Goal: Information Seeking & Learning: Learn about a topic

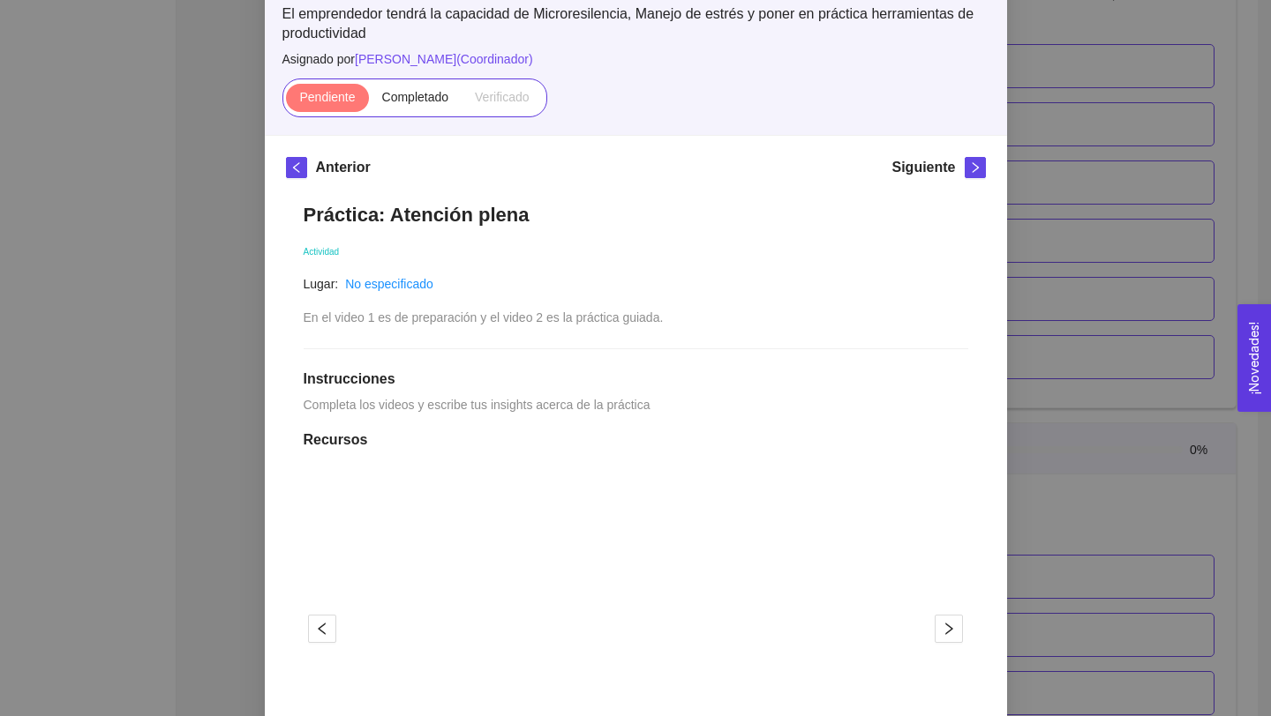
scroll to position [169, 0]
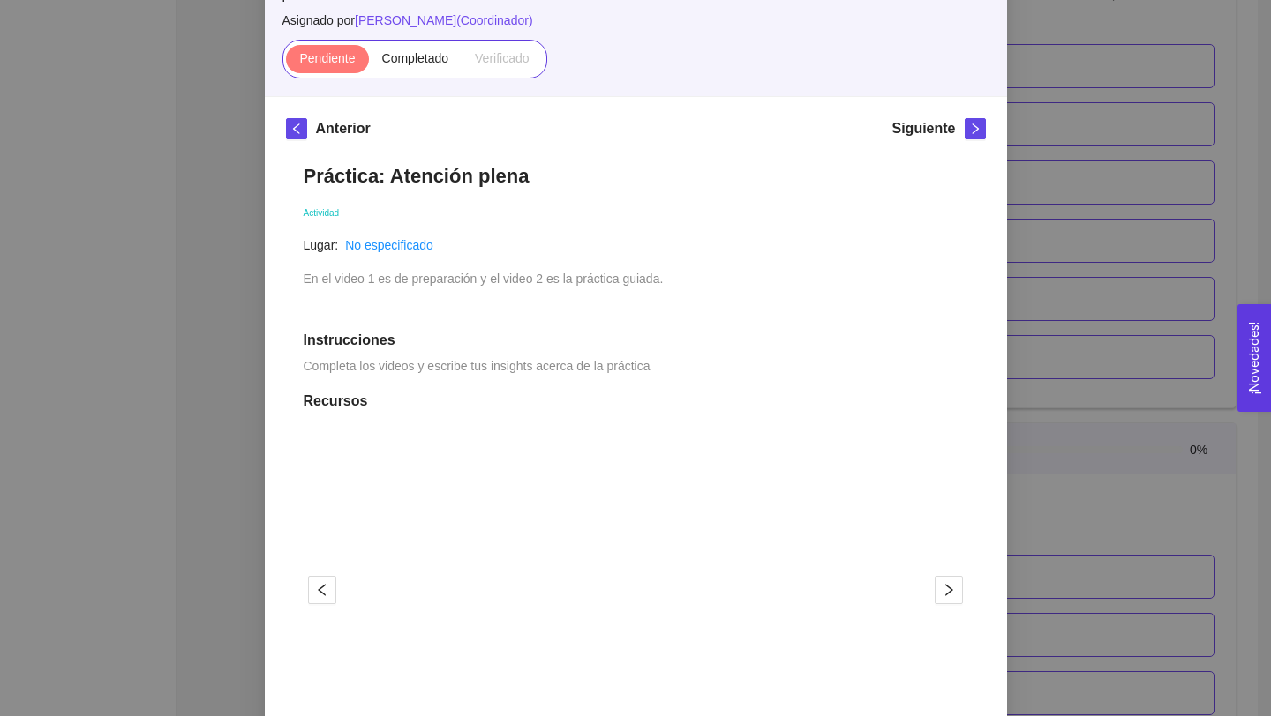
drag, startPoint x: 314, startPoint y: 368, endPoint x: 699, endPoint y: 372, distance: 384.7
click at [700, 373] on div "Práctica: Atención plena Actividad Lugar: No especificado En el video 1 es de p…" at bounding box center [636, 676] width 700 height 1061
click at [271, 361] on div "Anterior Siguiente Práctica: Atención plena Actividad Lugar: No especificado En…" at bounding box center [636, 662] width 742 height 1131
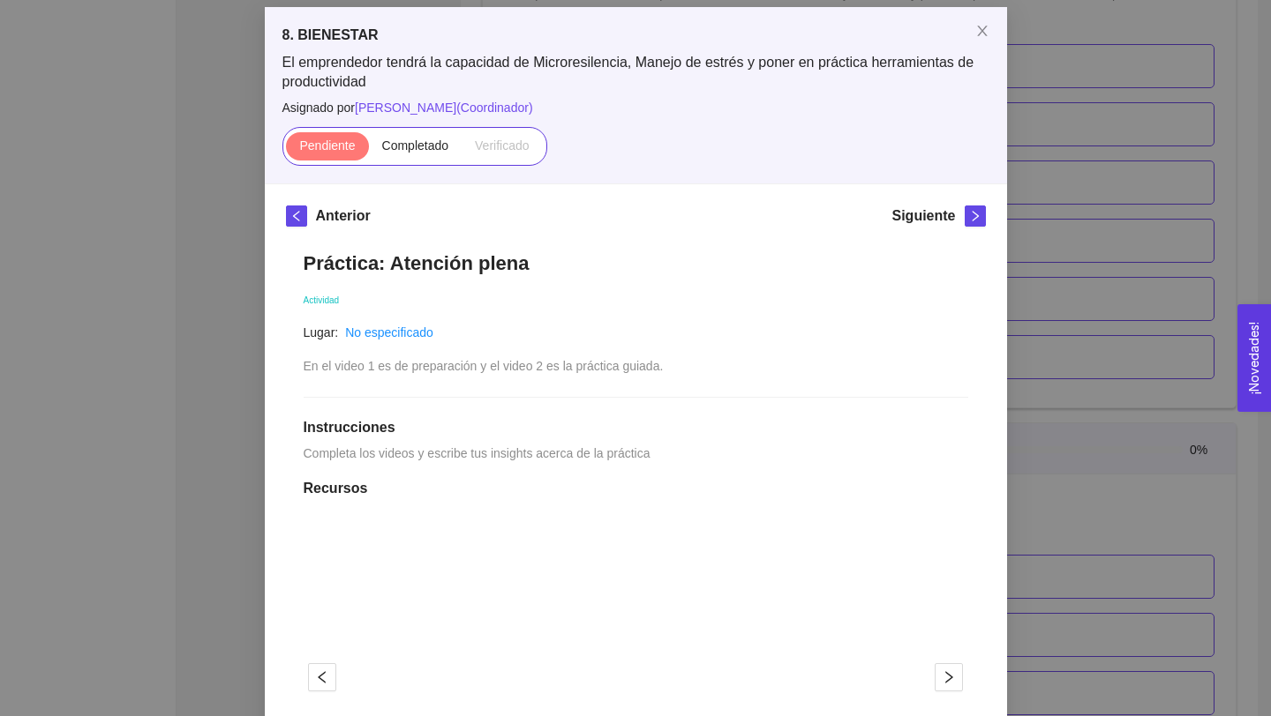
scroll to position [33, 0]
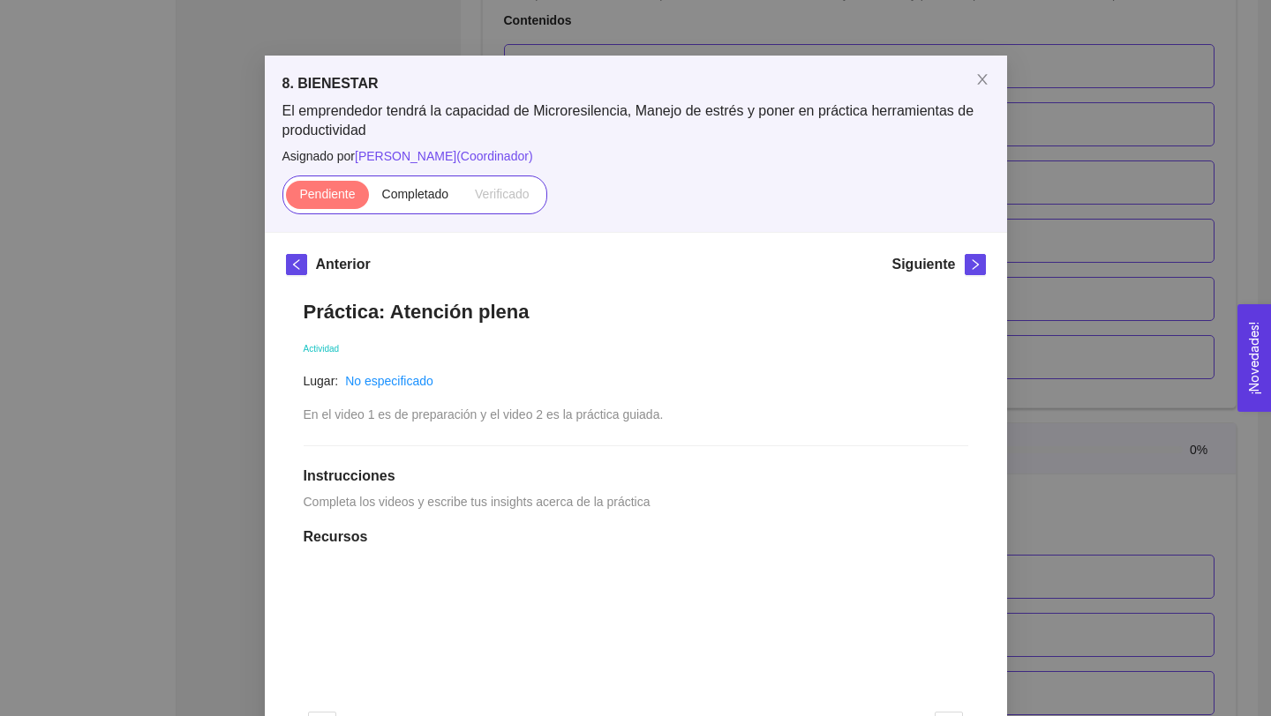
click at [255, 375] on div "8. BIENESTAR El emprendedor tendrá la capacidad de Microresilencia, Manejo de e…" at bounding box center [635, 358] width 1271 height 716
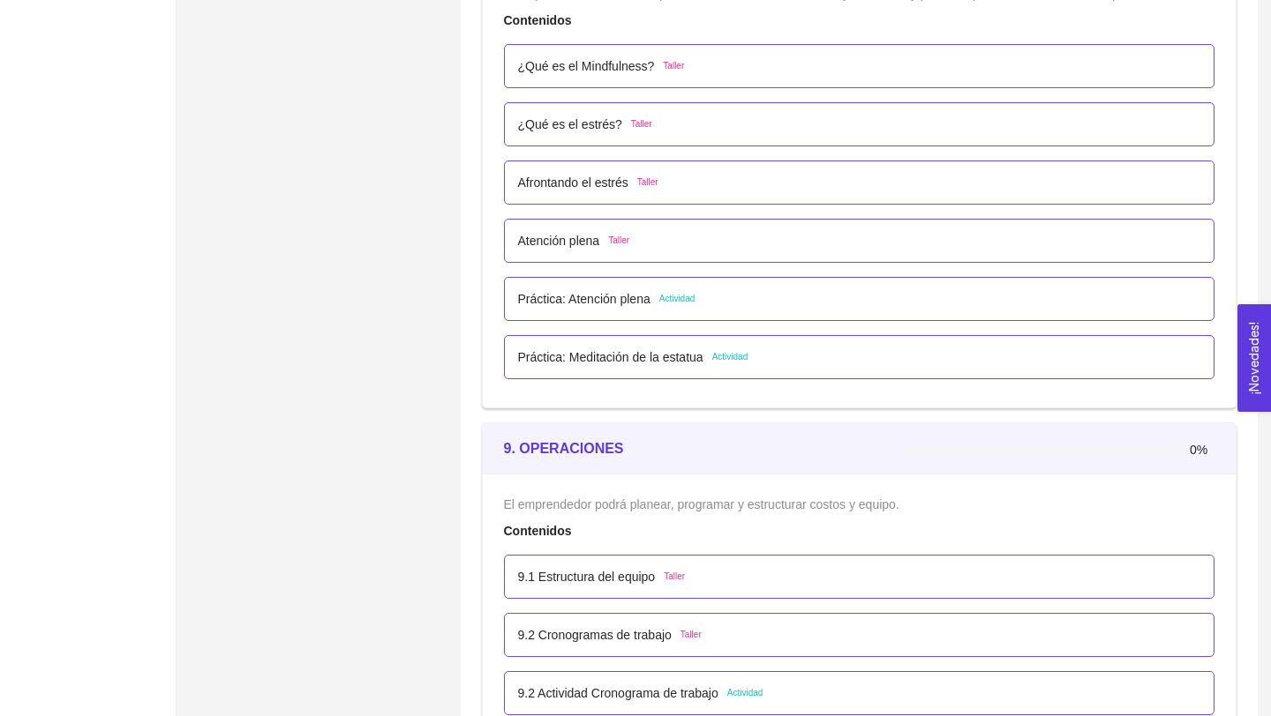
click at [615, 356] on p "Práctica: Meditación de la estatua" at bounding box center [610, 357] width 185 height 19
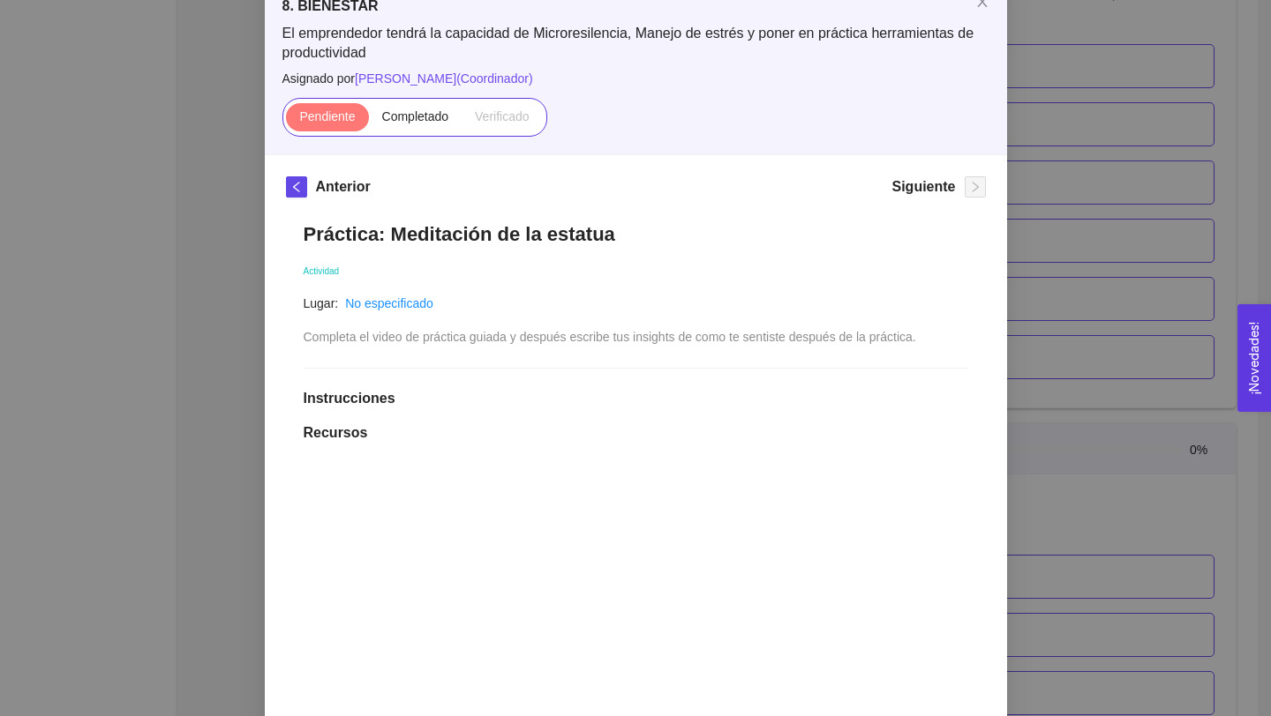
scroll to position [114, 0]
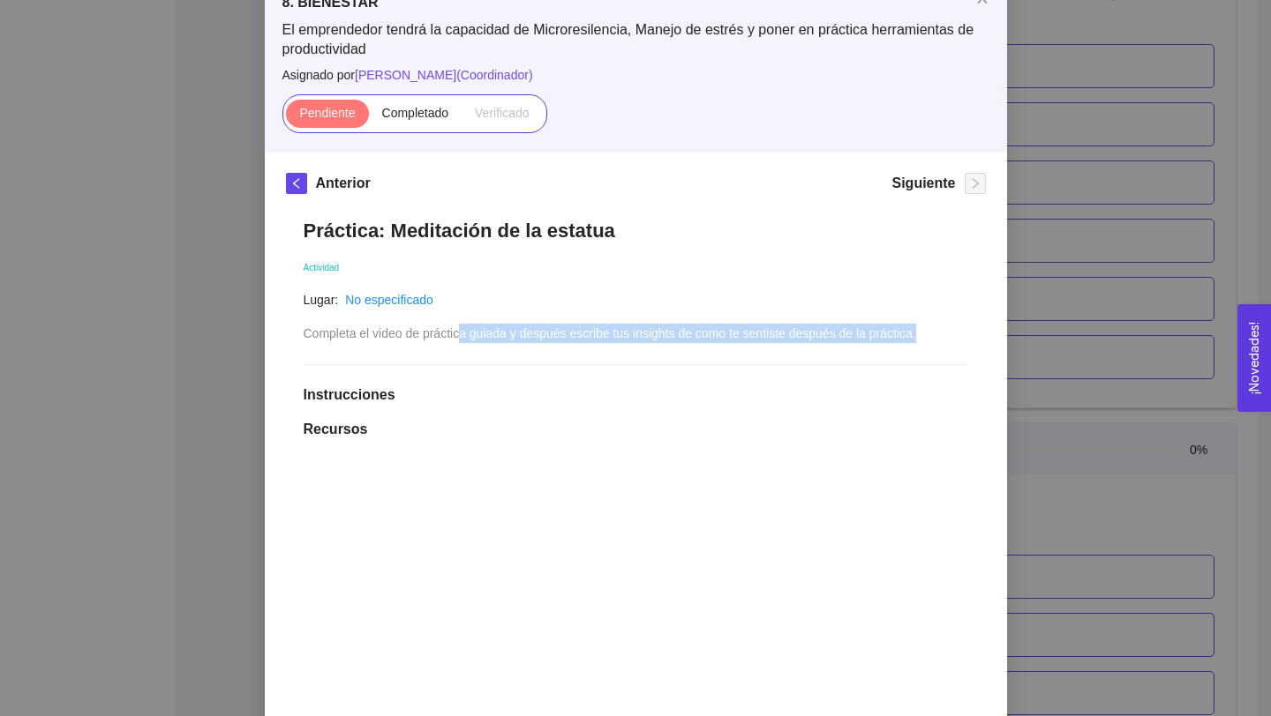
drag, startPoint x: 467, startPoint y: 330, endPoint x: 942, endPoint y: 326, distance: 475.6
click at [916, 329] on span "Completa el video de práctica guiada y después escribe tus insights de como te …" at bounding box center [610, 333] width 612 height 14
click at [226, 521] on div "8. BIENESTAR El emprendedor tendrá la capacidad de Microresilencia, Manejo de e…" at bounding box center [635, 358] width 1271 height 716
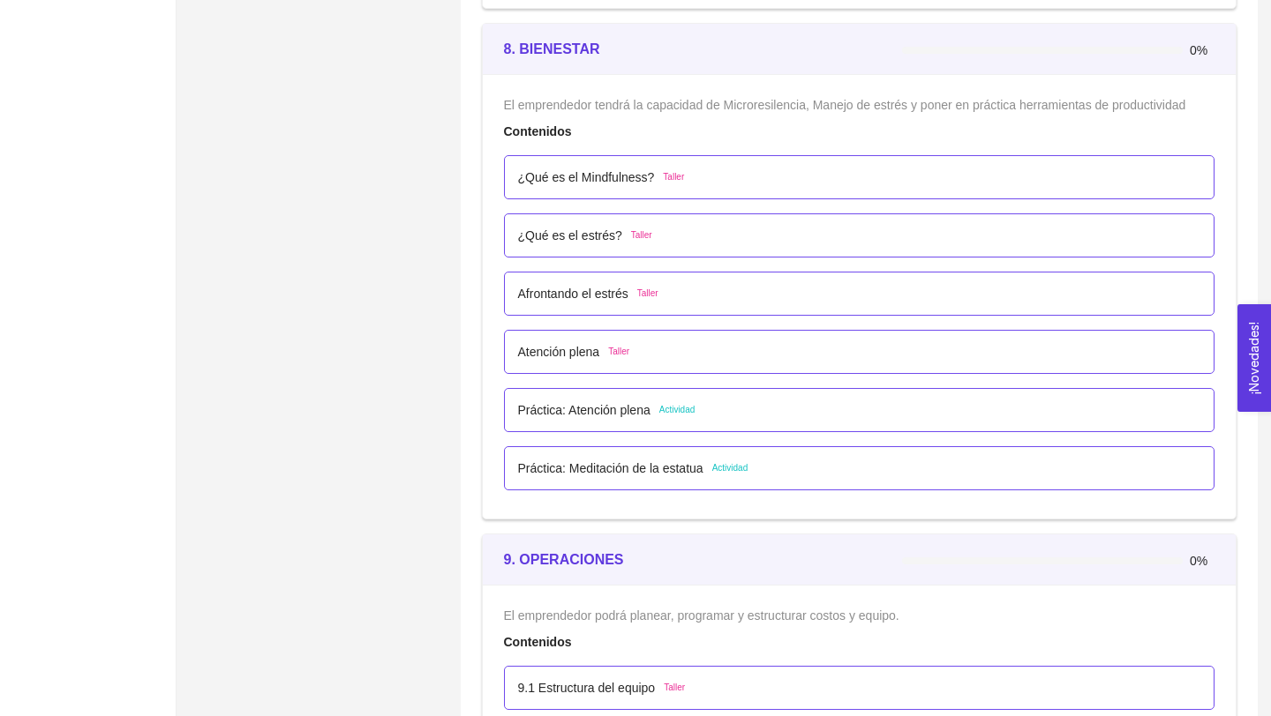
scroll to position [5391, 0]
click at [571, 176] on p "¿Qué es el Mindfulness?" at bounding box center [586, 178] width 137 height 19
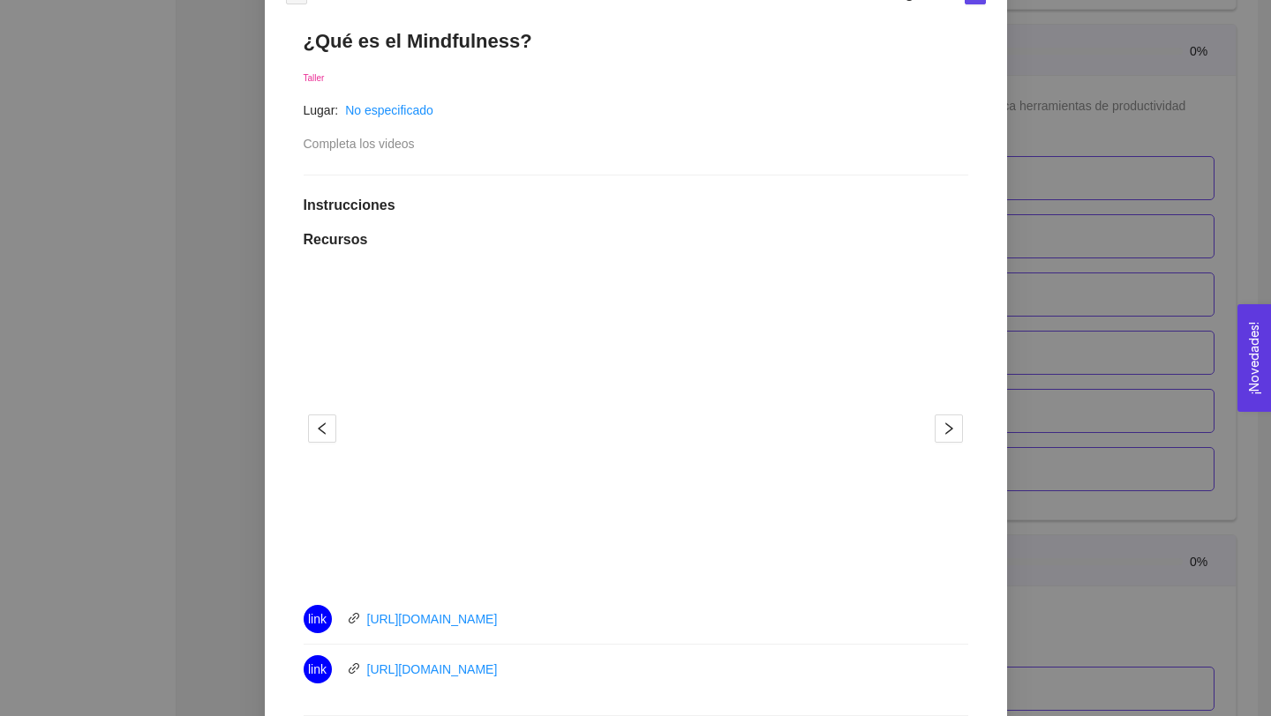
scroll to position [334, 0]
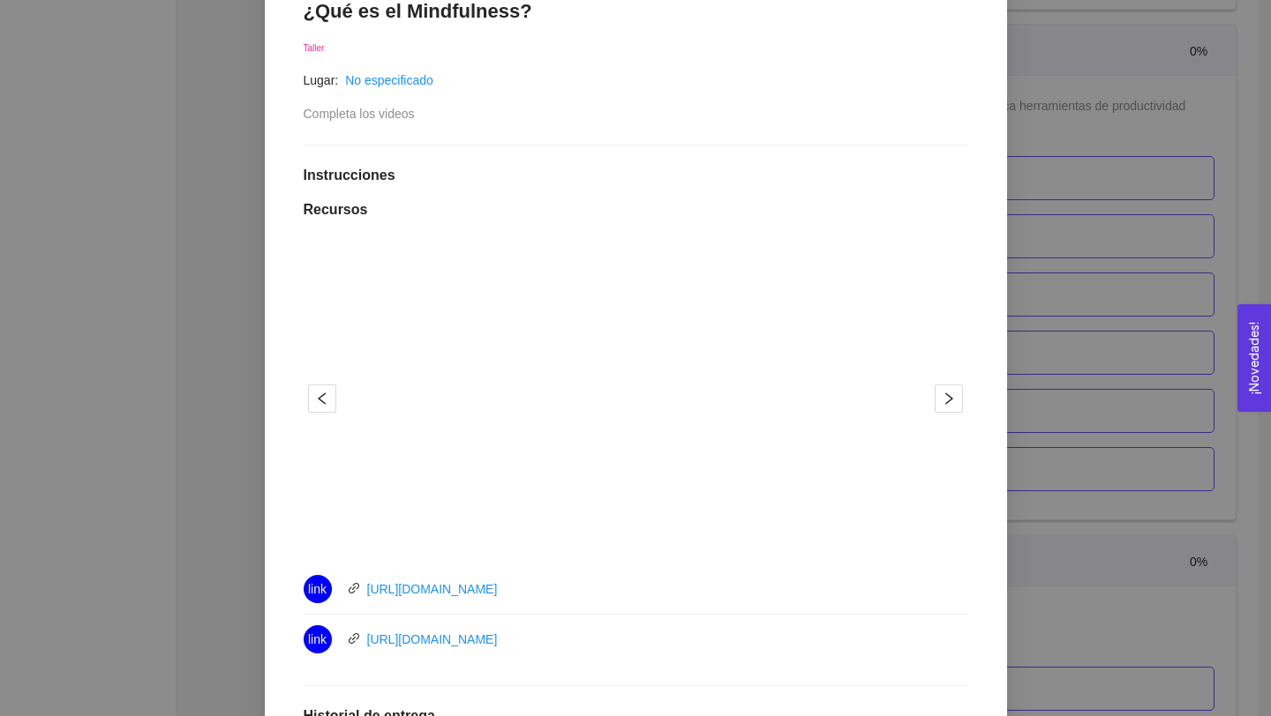
click at [257, 569] on div "8. BIENESTAR El emprendedor tendrá la capacidad de Microresilencia, Manejo de e…" at bounding box center [635, 358] width 1271 height 716
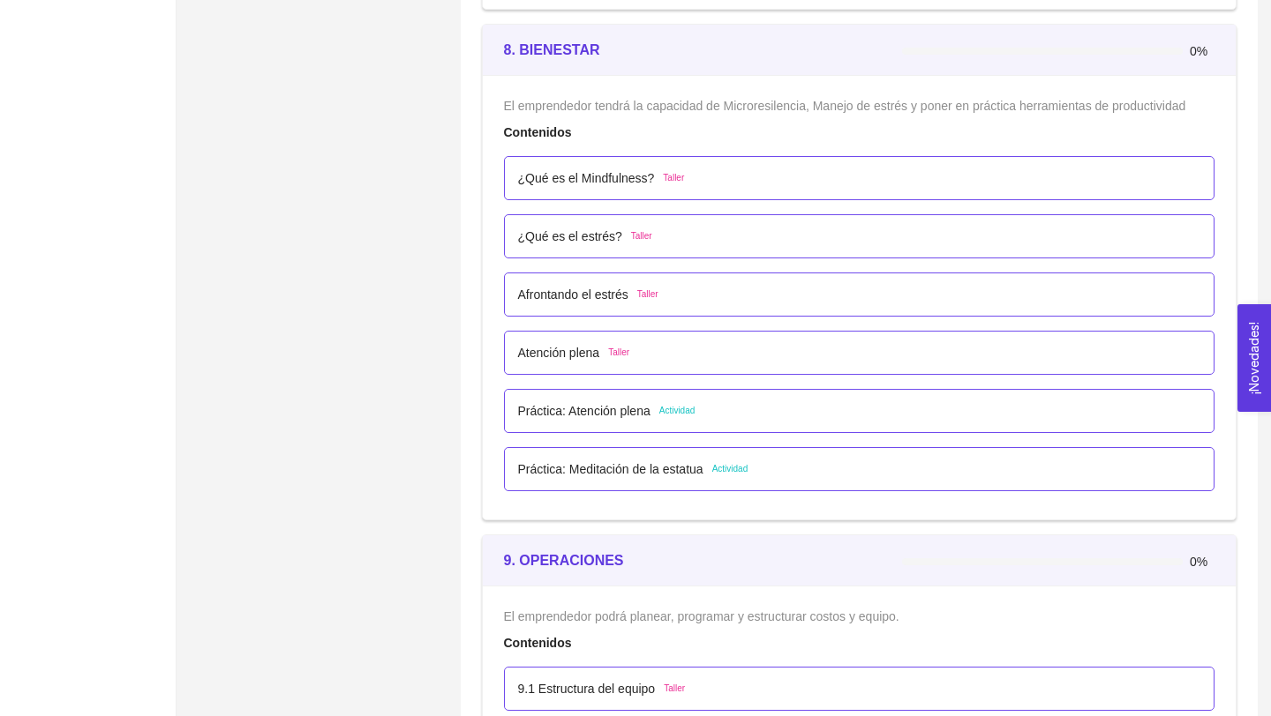
click at [611, 412] on p "Práctica: Atención plena" at bounding box center [584, 410] width 132 height 19
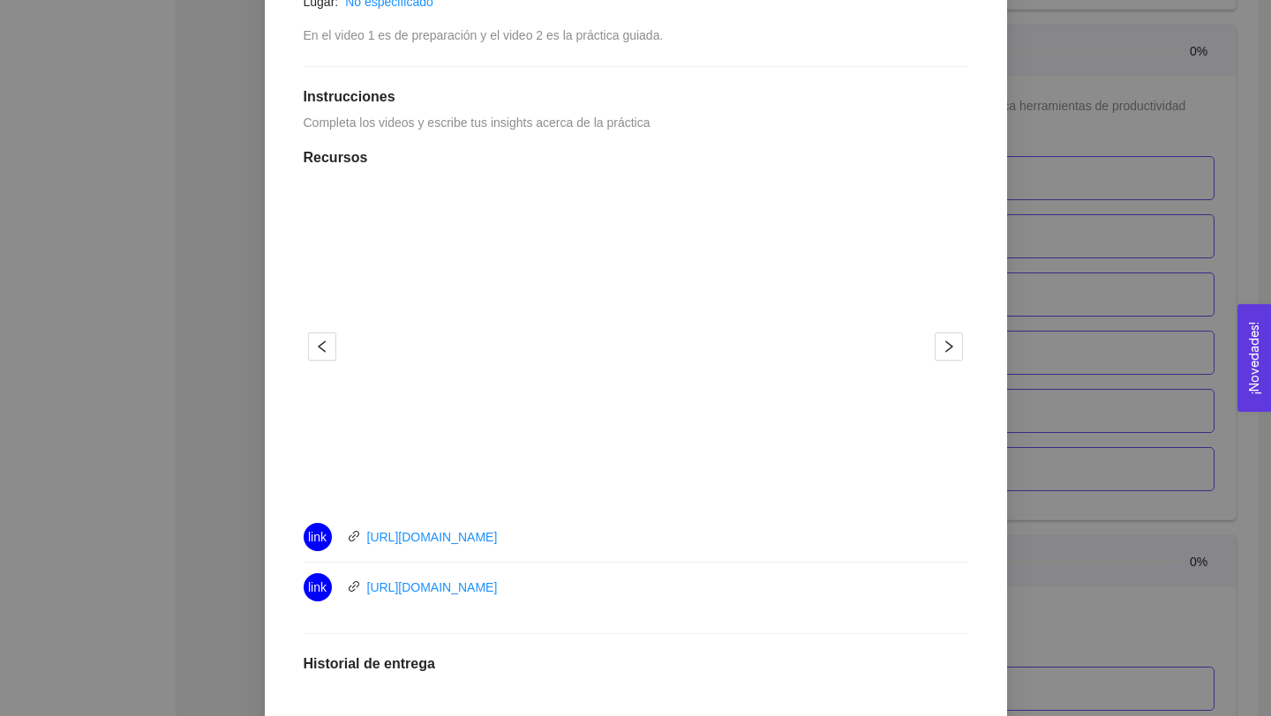
scroll to position [407, 0]
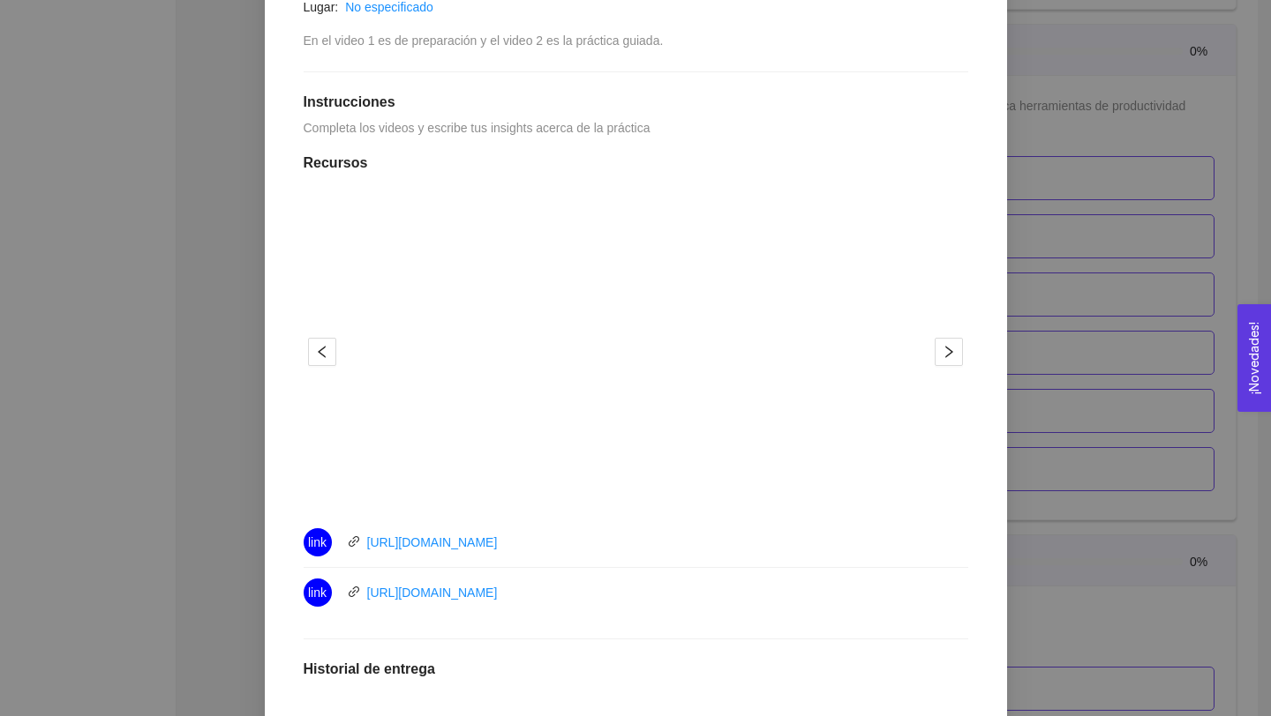
click at [226, 324] on div "8. BIENESTAR El emprendedor tendrá la capacidad de Microresilencia, Manejo de e…" at bounding box center [635, 358] width 1271 height 716
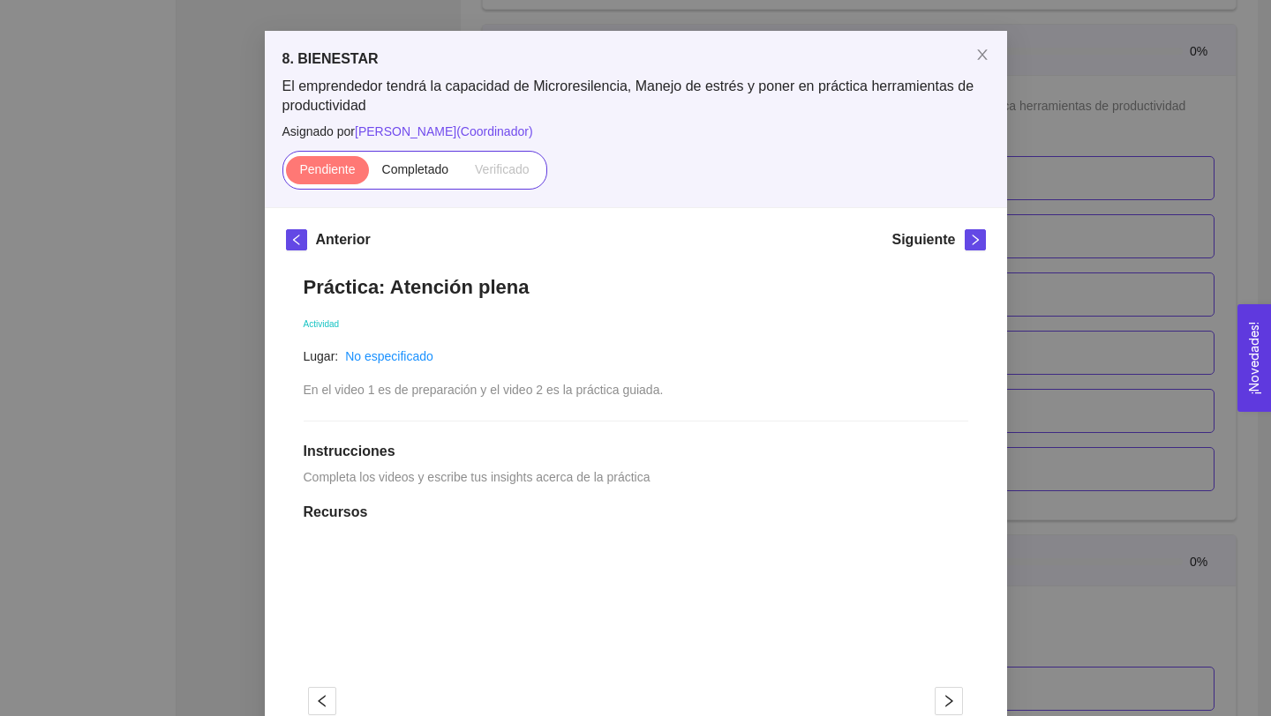
scroll to position [48, 0]
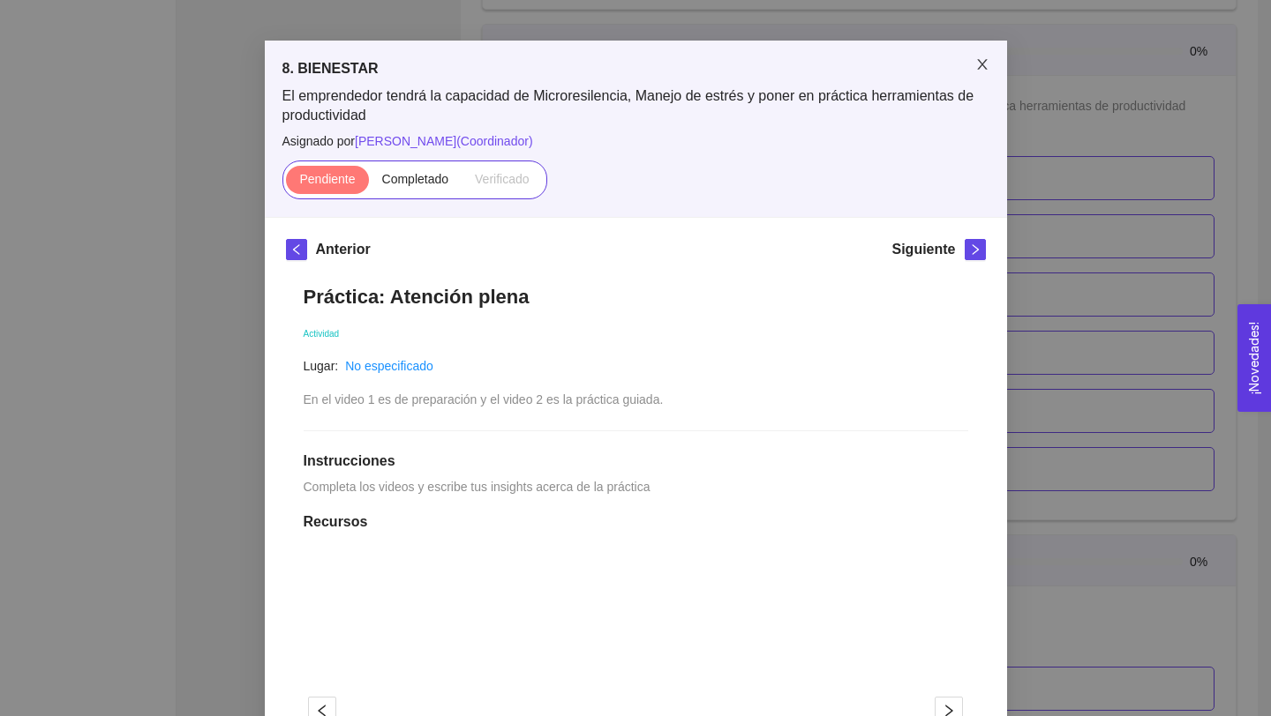
click at [978, 69] on icon "close" at bounding box center [982, 64] width 10 height 11
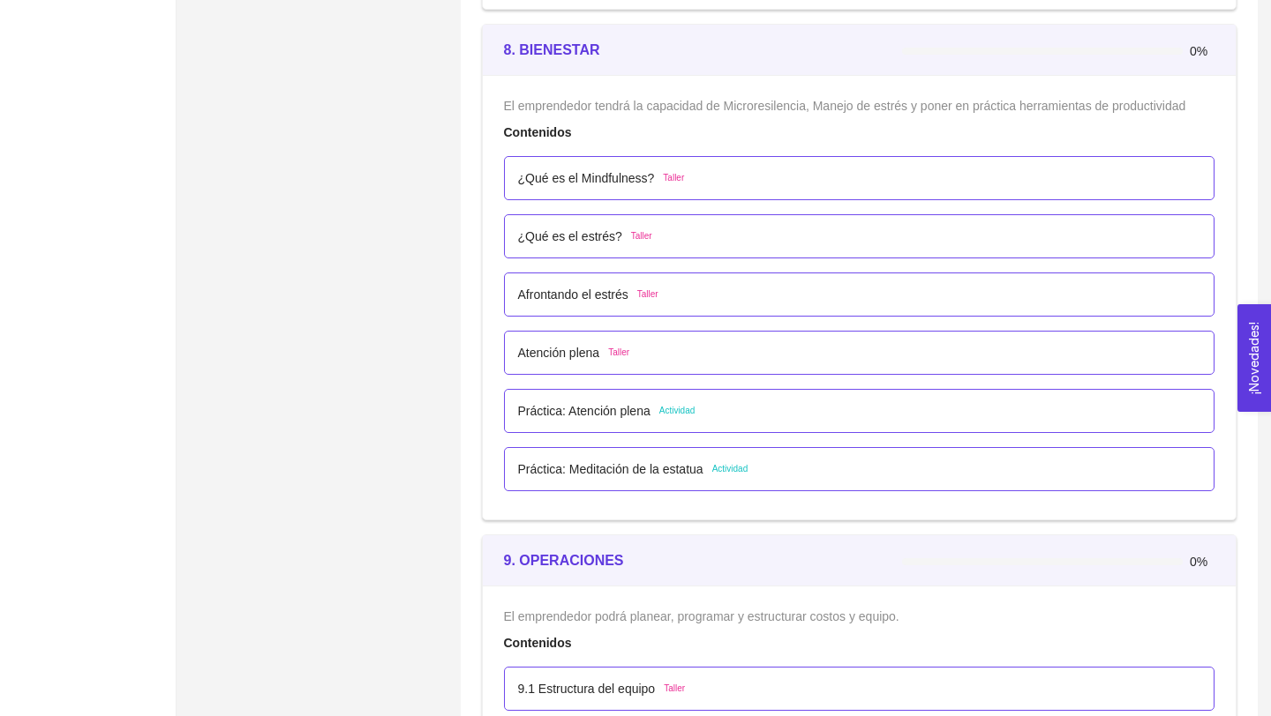
click at [683, 473] on p "Práctica: Meditación de la estatua" at bounding box center [610, 469] width 185 height 19
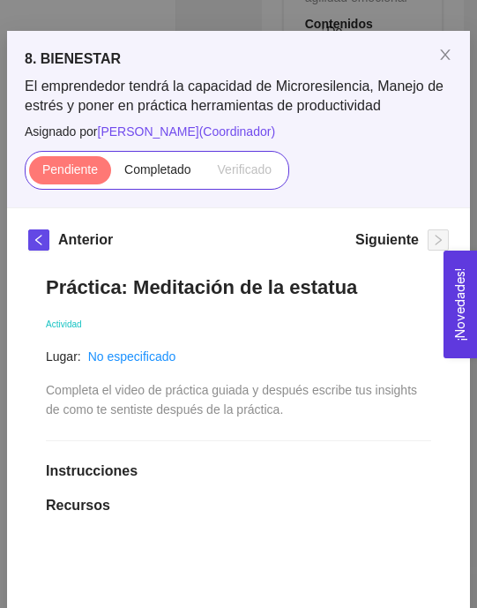
scroll to position [0, 0]
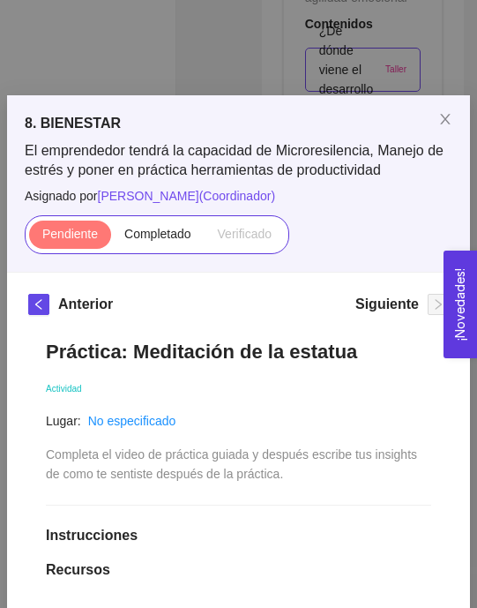
click at [109, 48] on div "8. BIENESTAR El emprendedor tendrá la capacidad de Microresilencia, Manejo de e…" at bounding box center [238, 304] width 477 height 608
click at [443, 130] on span "Close" at bounding box center [445, 119] width 49 height 49
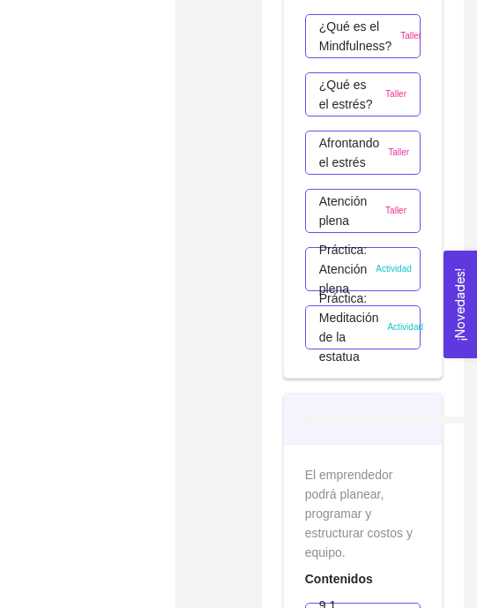
scroll to position [6184, 0]
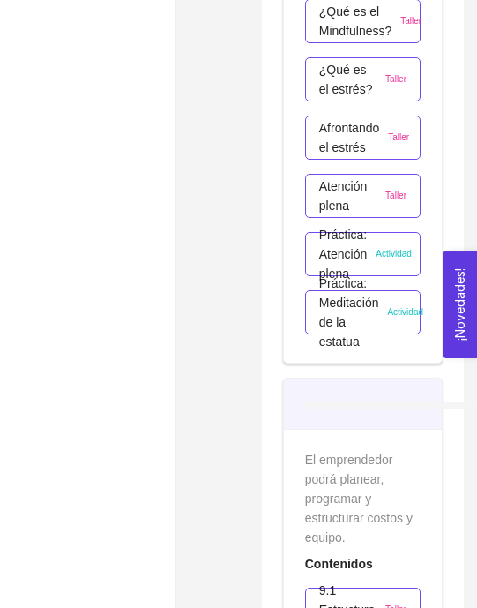
click at [334, 314] on p "Práctica: Meditación de la estatua" at bounding box center [349, 313] width 60 height 78
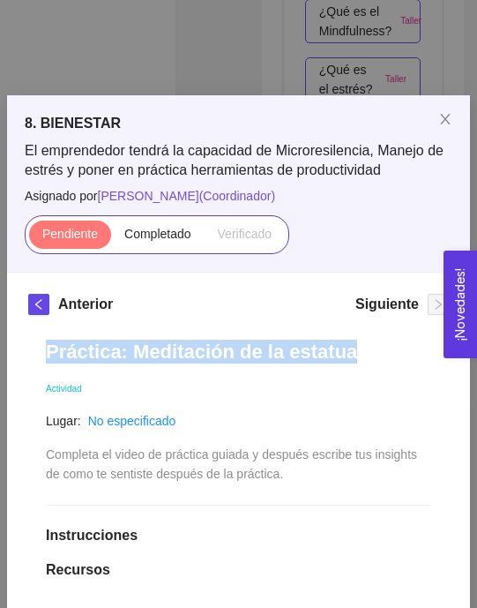
drag, startPoint x: 342, startPoint y: 349, endPoint x: 40, endPoint y: 353, distance: 302.7
copy h1 "Práctica: Meditación de la estatua"
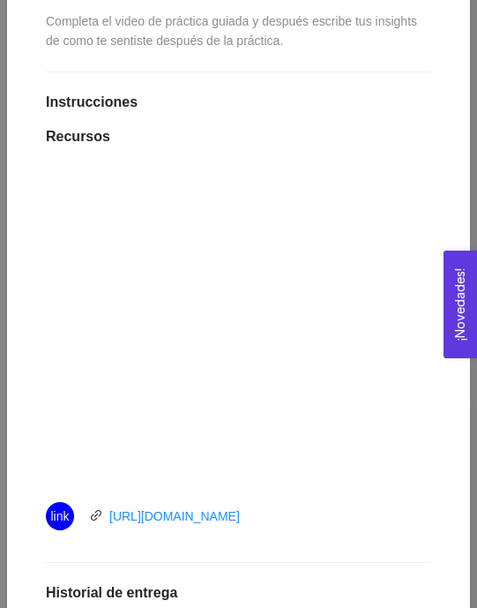
scroll to position [527, 0]
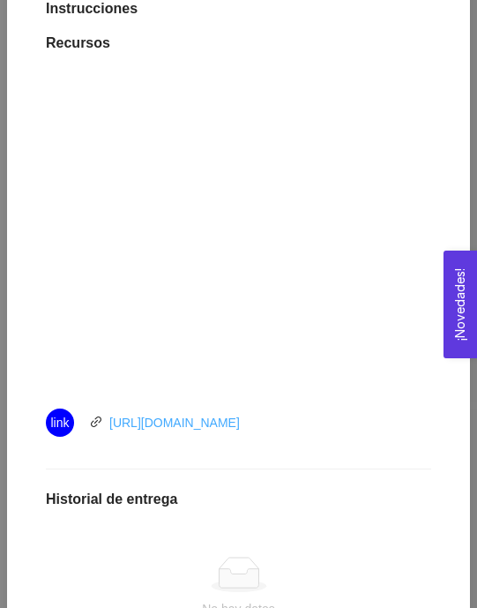
click at [178, 419] on link "[URL][DOMAIN_NAME]" at bounding box center [174, 423] width 131 height 14
